Goal: Information Seeking & Learning: Find specific fact

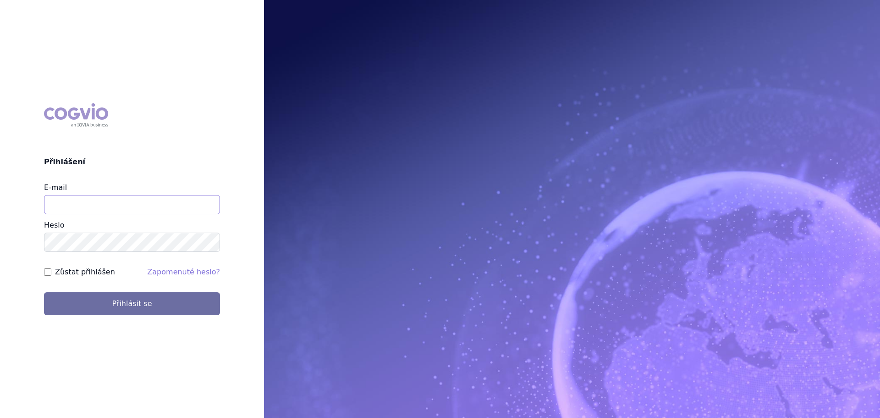
click at [114, 199] on input "E-mail" at bounding box center [132, 204] width 176 height 19
type input "[PERSON_NAME][EMAIL_ADDRESS][DOMAIN_NAME]"
click at [44, 292] on button "Přihlásit se" at bounding box center [132, 303] width 176 height 23
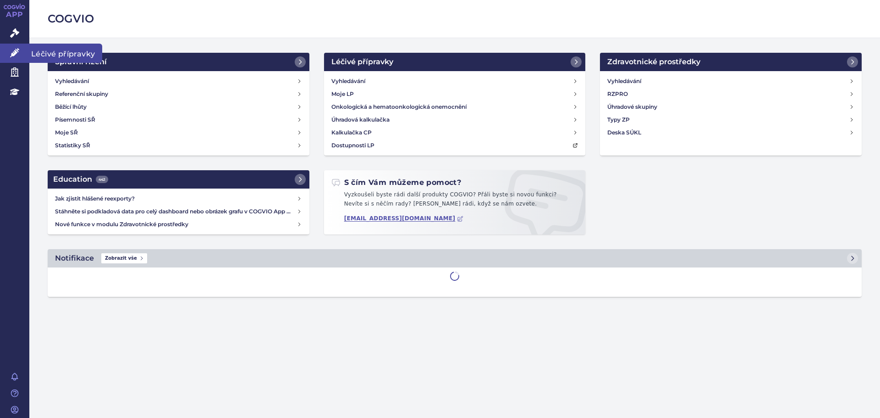
click at [6, 51] on link "Léčivé přípravky" at bounding box center [14, 53] width 29 height 19
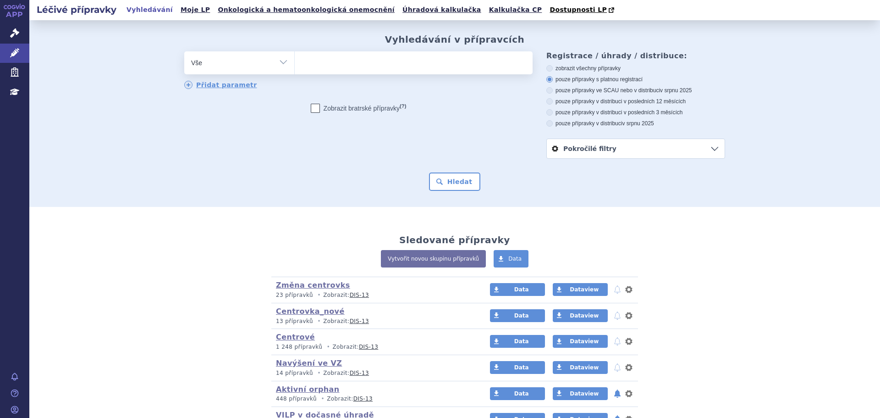
click at [253, 69] on select "Vše Přípravek/SUKL kód MAH VPOIS ATC/Aktivní látka Léková forma Síla" at bounding box center [239, 61] width 110 height 21
select select "filter-atc-group"
click at [184, 52] on select "Vše Přípravek/SUKL kód MAH VPOIS ATC/Aktivní látka Léková forma Síla" at bounding box center [239, 61] width 110 height 21
click at [302, 59] on input "search" at bounding box center [304, 61] width 5 height 11
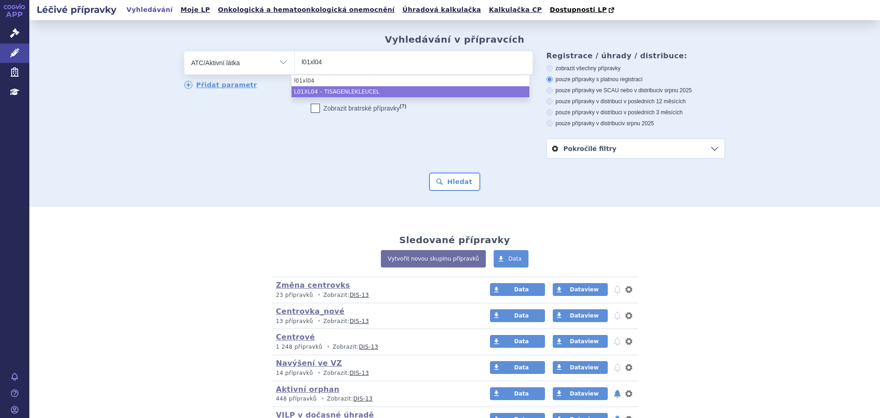
type input "l01xl04"
select select "L01XL04"
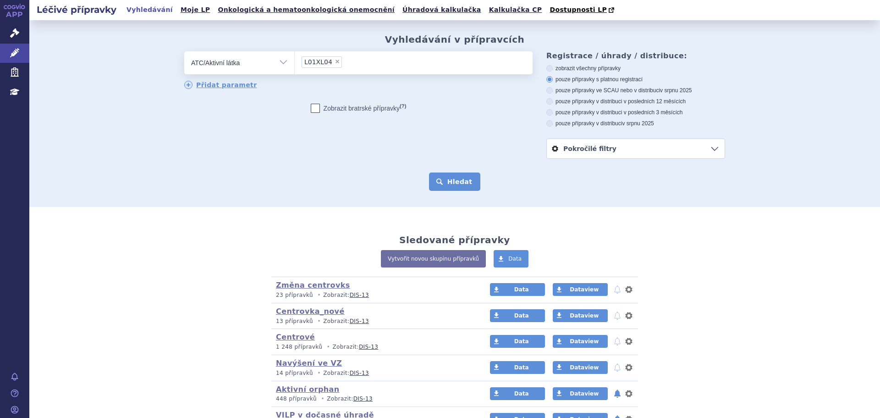
click at [458, 175] on button "Hledat" at bounding box center [455, 181] width 52 height 18
